Goal: Navigation & Orientation: Understand site structure

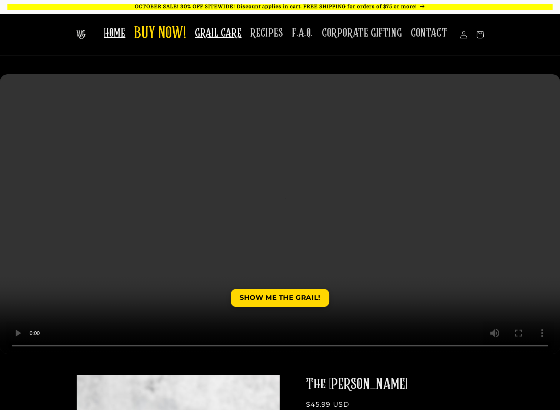
click at [227, 39] on span "GRAIL CARE" at bounding box center [218, 33] width 47 height 14
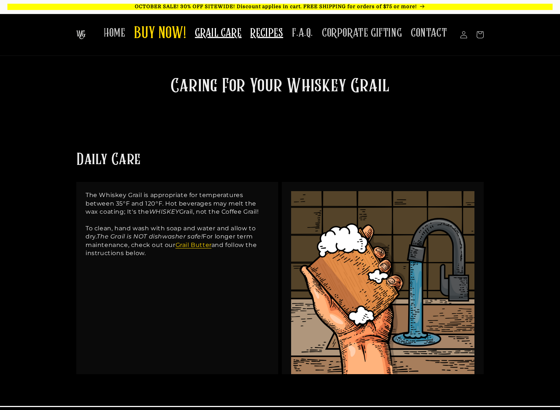
click at [278, 30] on span "RECIPES" at bounding box center [266, 33] width 33 height 14
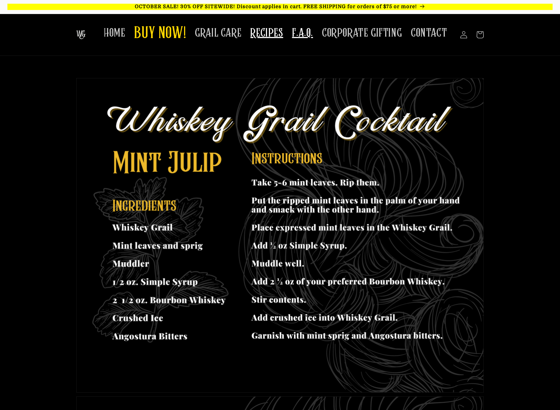
click at [313, 38] on span "F.A.Q." at bounding box center [302, 33] width 21 height 14
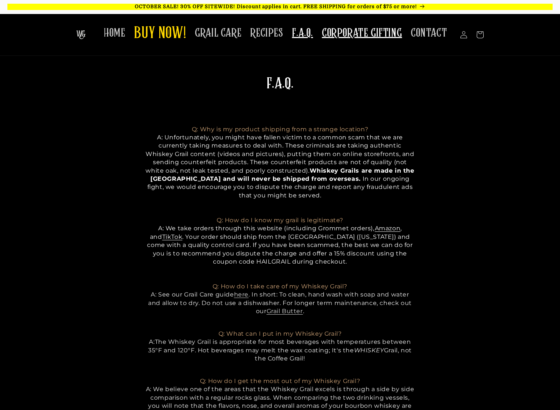
click at [362, 33] on span "CORPORATE GIFTING" at bounding box center [362, 33] width 80 height 14
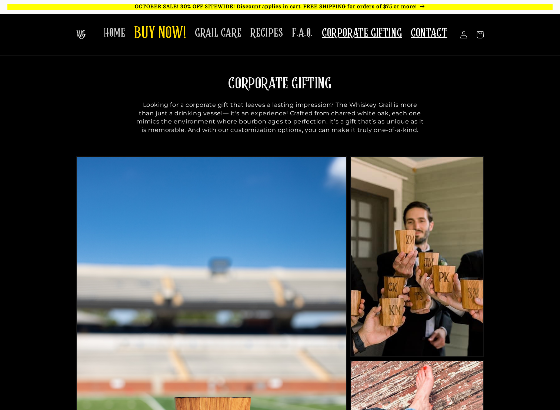
click at [437, 38] on span "CONTACT" at bounding box center [428, 33] width 36 height 14
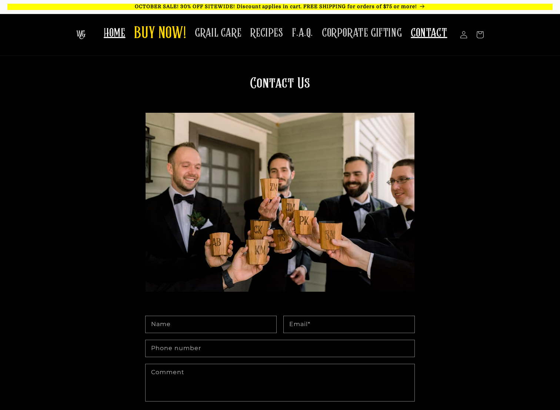
click at [107, 32] on link "HOME" at bounding box center [114, 32] width 30 height 23
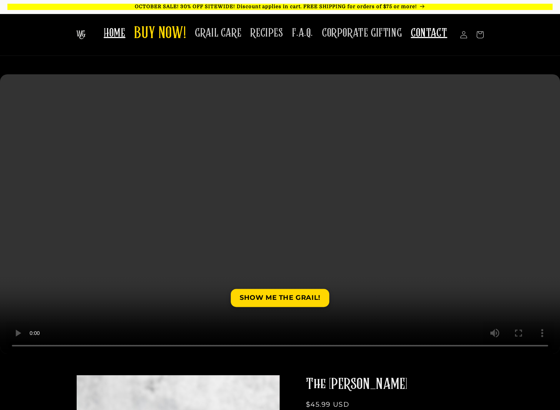
click at [441, 38] on span "CONTACT" at bounding box center [428, 33] width 36 height 14
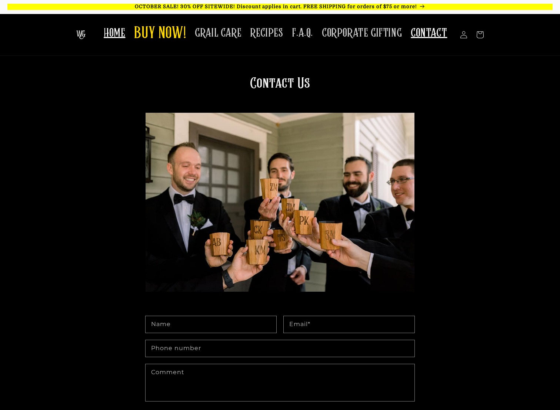
click at [115, 24] on link "HOME" at bounding box center [114, 32] width 30 height 23
